Goal: Task Accomplishment & Management: Use online tool/utility

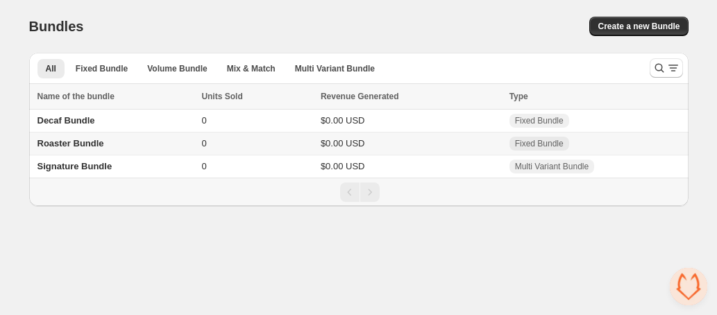
click at [89, 145] on span "Roaster Bundle" at bounding box center [70, 143] width 67 height 10
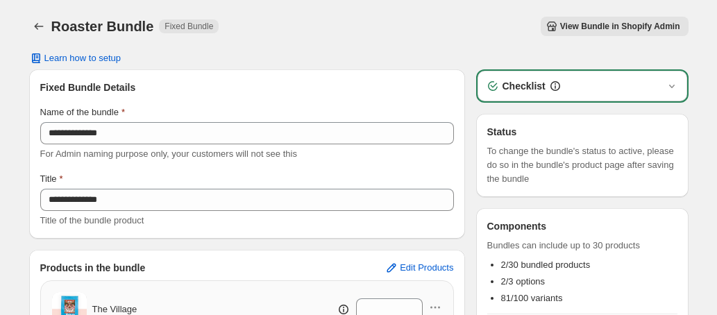
click at [653, 88] on div "Checklist" at bounding box center [582, 86] width 193 height 14
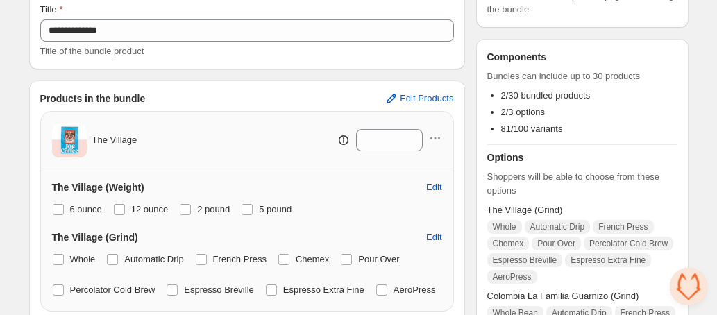
scroll to position [186, 0]
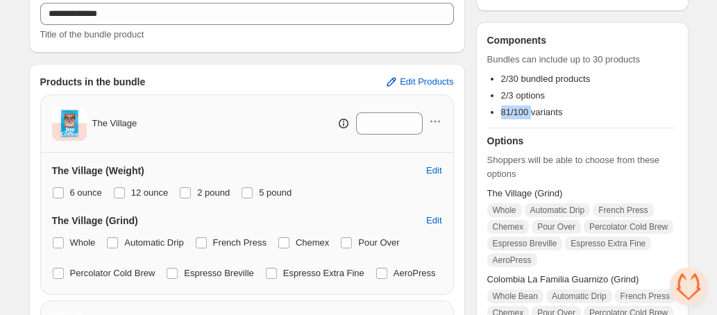
drag, startPoint x: 503, startPoint y: 117, endPoint x: 533, endPoint y: 117, distance: 29.8
click at [533, 117] on li "81/100 variants" at bounding box center [589, 112] width 176 height 14
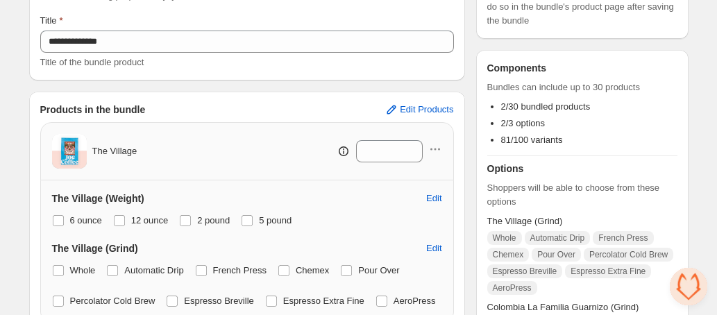
scroll to position [153, 0]
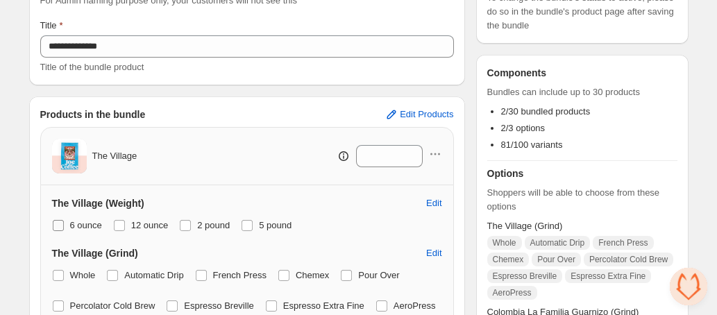
click at [59, 232] on label "6 ounce" at bounding box center [77, 225] width 50 height 19
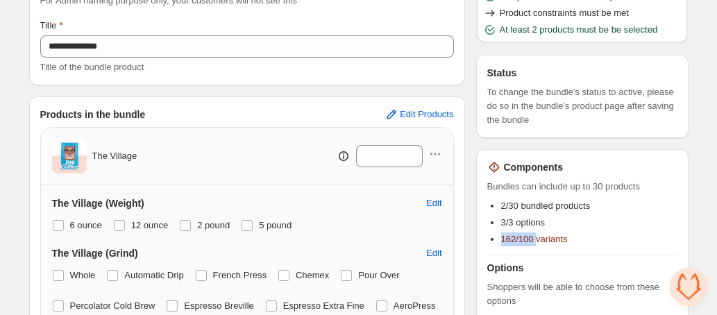
drag, startPoint x: 500, startPoint y: 242, endPoint x: 538, endPoint y: 242, distance: 38.2
click at [538, 242] on ul "2/30 bundled products 3/3 options 162/100 variants" at bounding box center [582, 224] width 190 height 50
click at [70, 221] on span "6 ounce" at bounding box center [86, 225] width 32 height 10
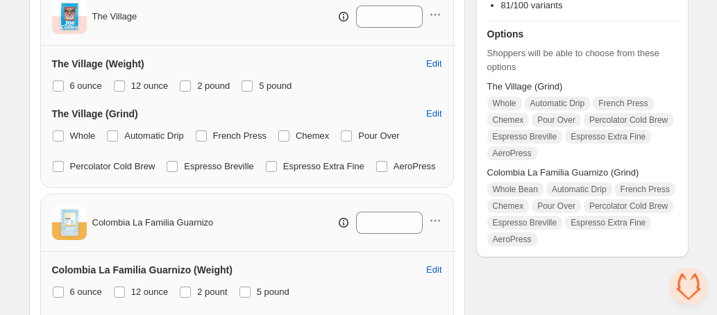
scroll to position [0, 0]
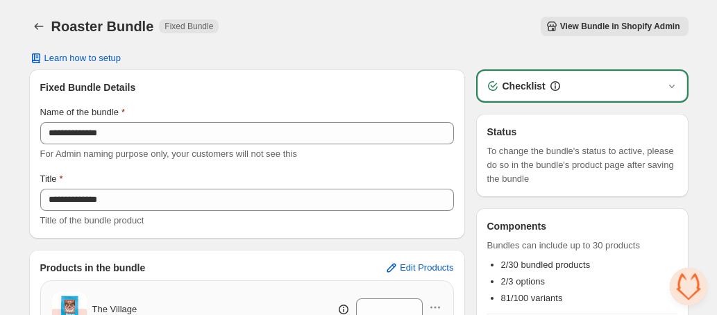
click at [577, 26] on span "View Bundle in Shopify Admin" at bounding box center [620, 26] width 120 height 11
